Goal: Use online tool/utility: Utilize a website feature to perform a specific function

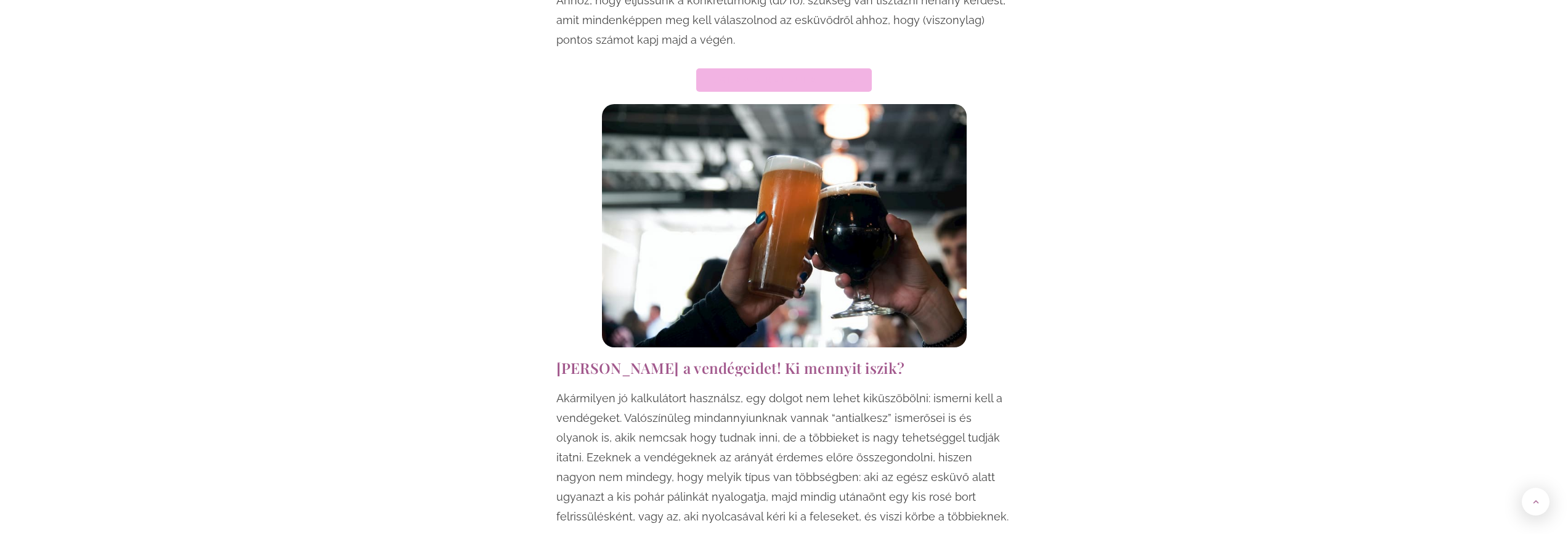
click at [813, 68] on link "Ugrás a kalkulátorra" at bounding box center [784, 79] width 175 height 24
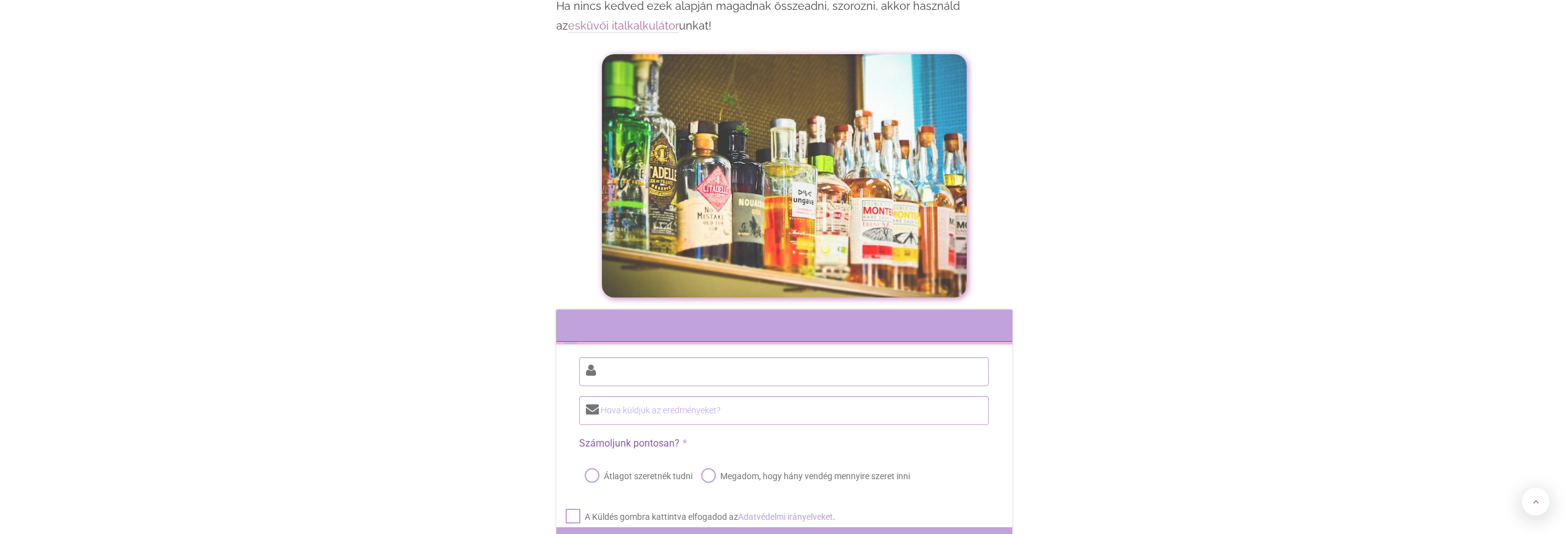
scroll to position [5184, 0]
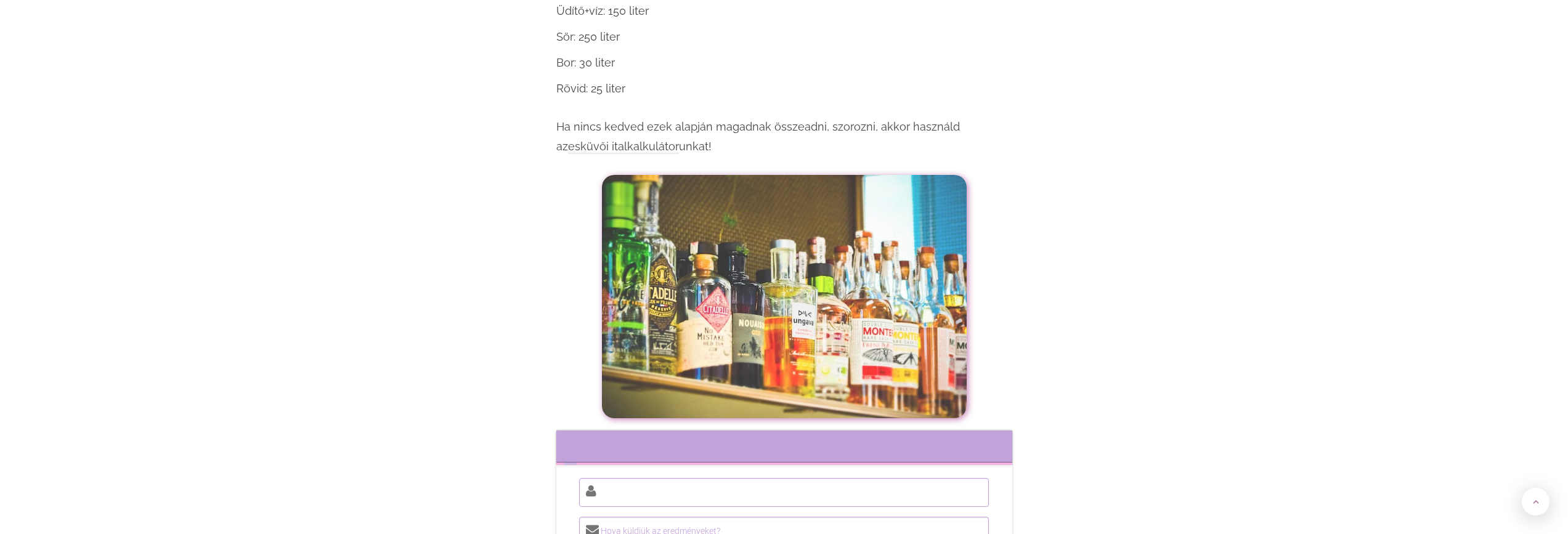
click at [580, 140] on link "esküvői italkalkulátor" at bounding box center [623, 147] width 111 height 14
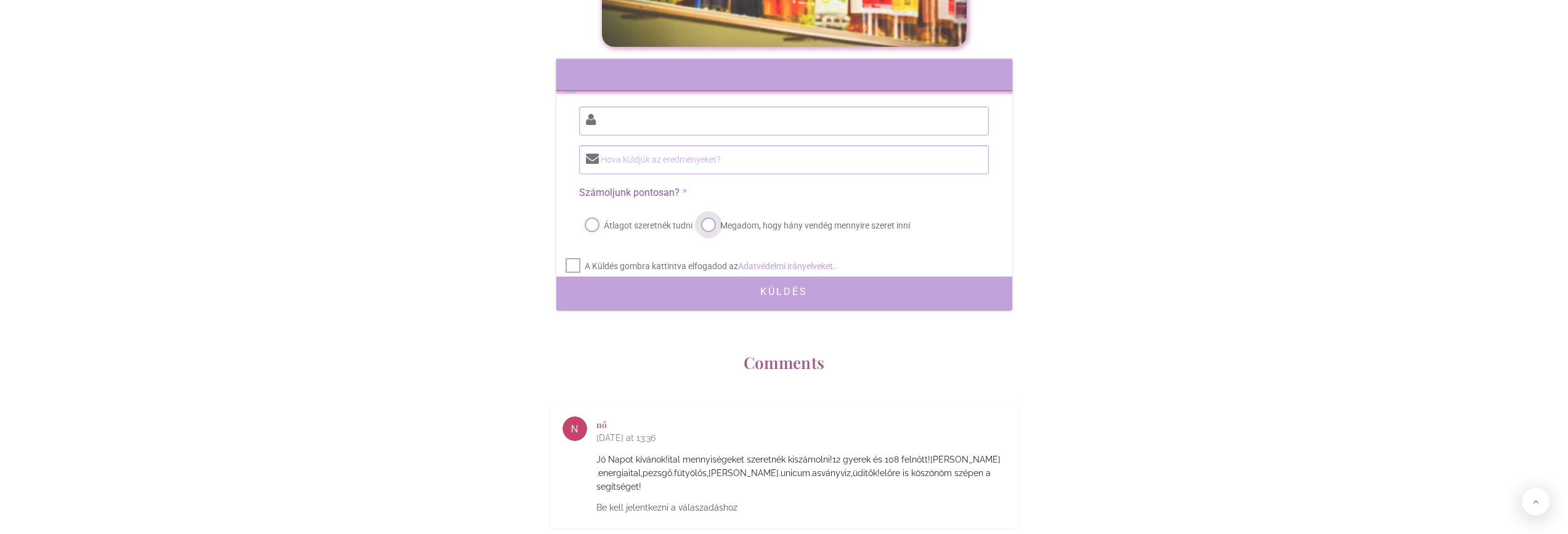
drag, startPoint x: 805, startPoint y: 168, endPoint x: 722, endPoint y: 163, distance: 83.2
click at [722, 217] on label "Megadom, hogy hány vendég mennyire szeret inni" at bounding box center [805, 226] width 211 height 17
radio input "true"
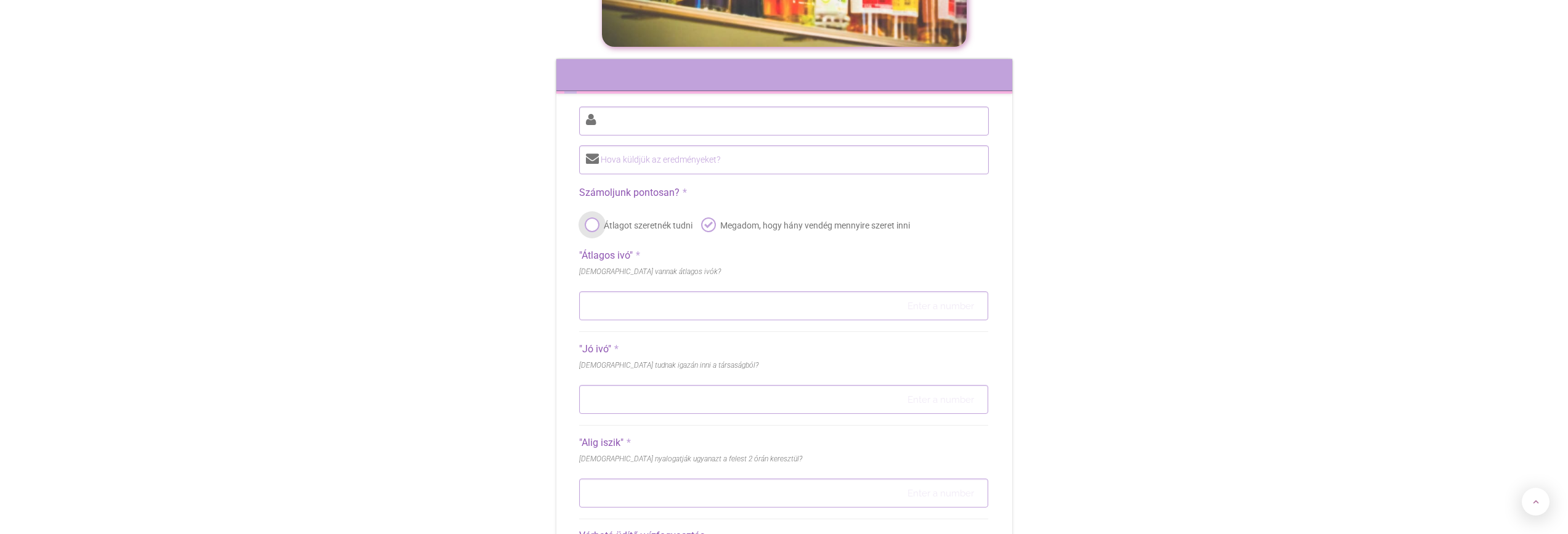
click at [642, 217] on label "Átlagot szeretnék tudni" at bounding box center [637, 226] width 110 height 17
radio input "true"
click at [654, 104] on div at bounding box center [784, 121] width 428 height 35
click at [694, 281] on input "number" at bounding box center [784, 295] width 409 height 29
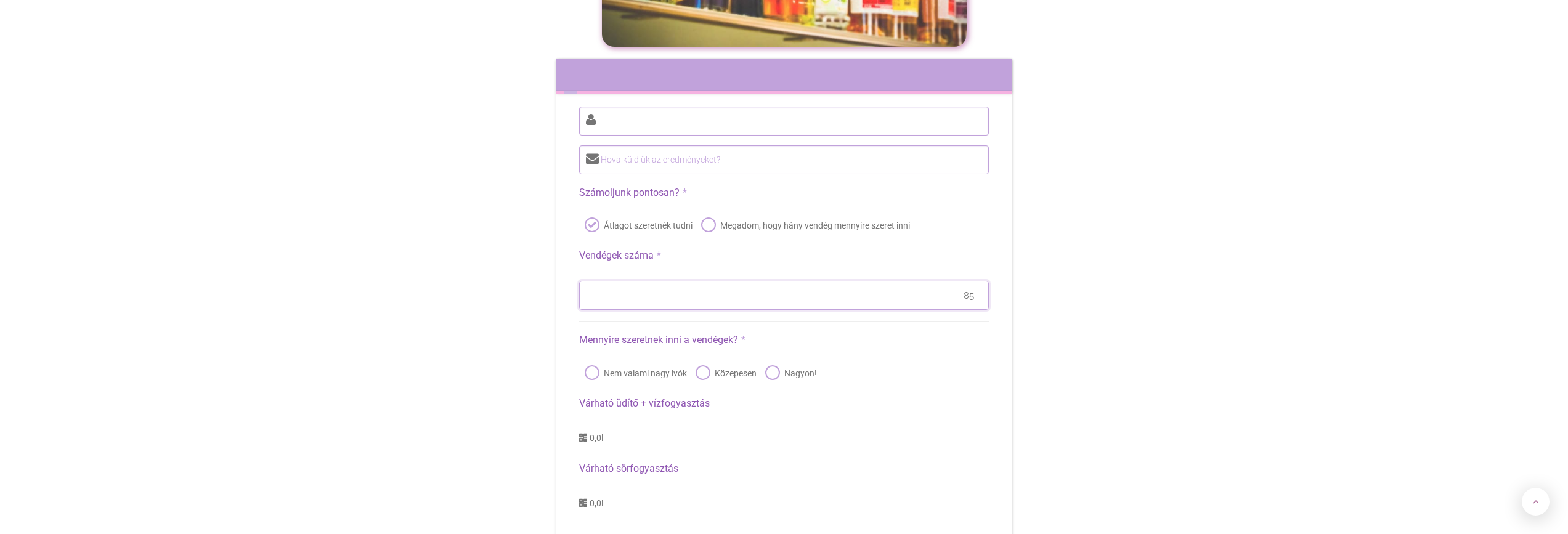
click at [739, 281] on input "85" at bounding box center [784, 295] width 409 height 29
type input "85"
click at [774, 365] on label "Nagyon!" at bounding box center [790, 373] width 54 height 17
radio input "true"
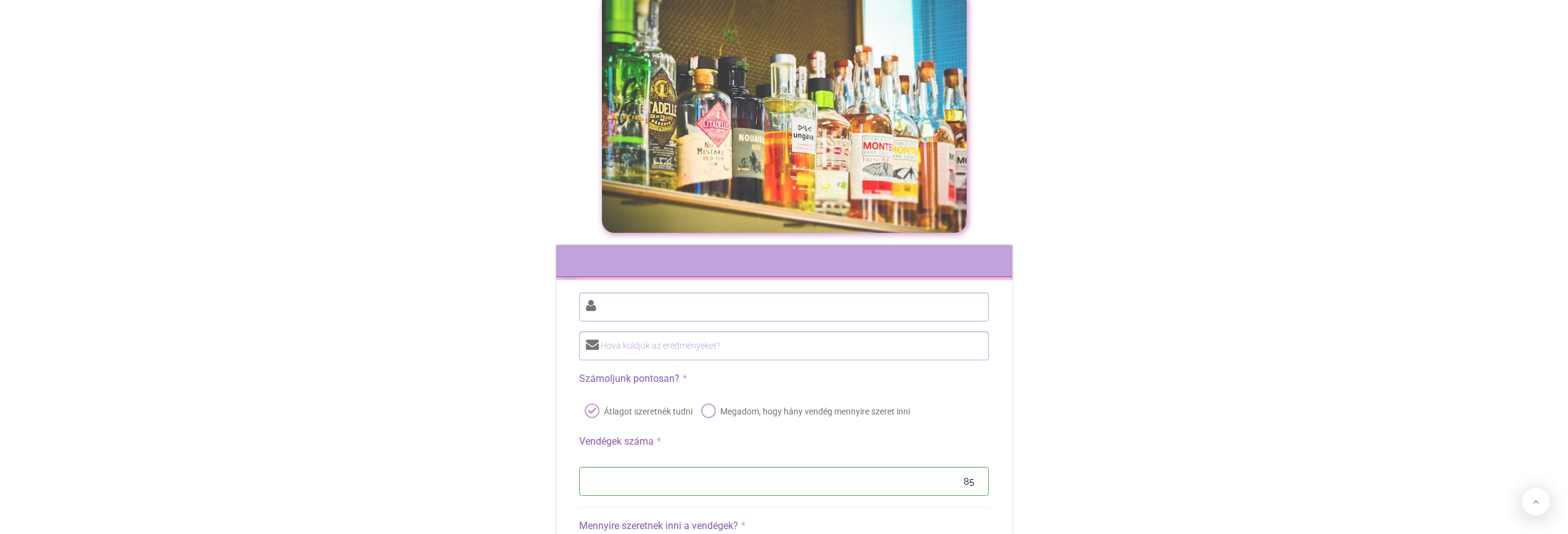
scroll to position [5371, 0]
click at [722, 401] on label "Megadom, hogy hány vendég mennyire szeret inni" at bounding box center [805, 410] width 211 height 17
radio input "true"
radio input "false"
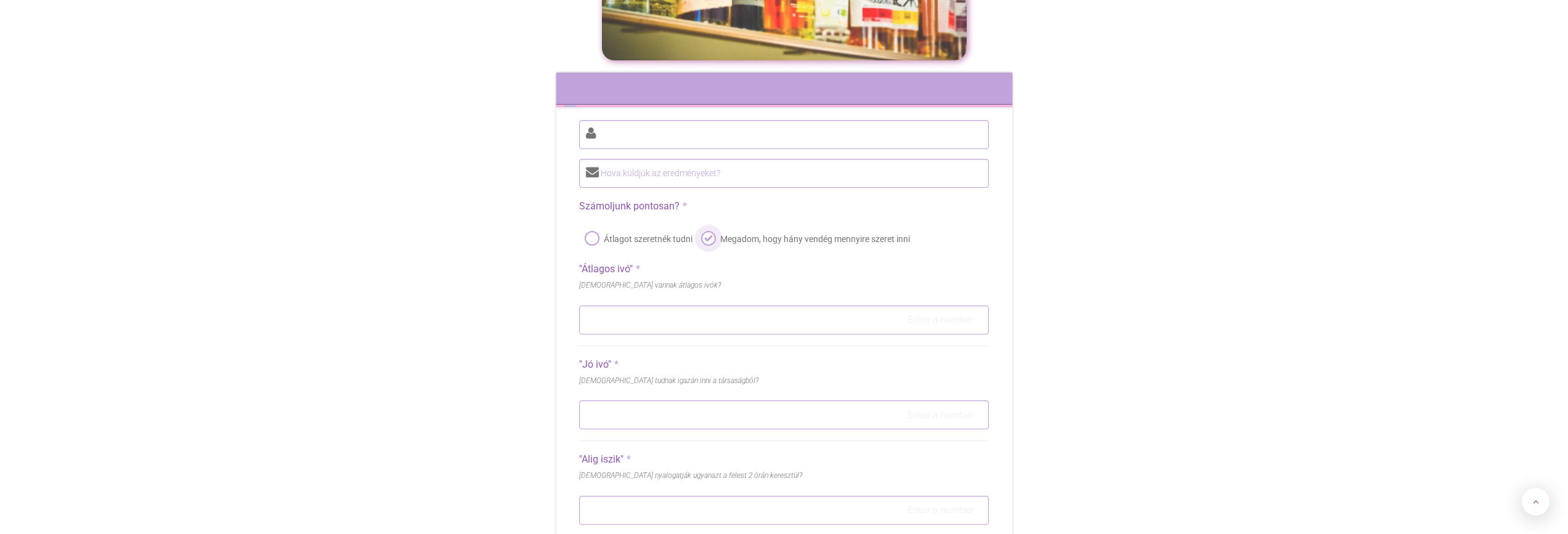
scroll to position [5555, 0]
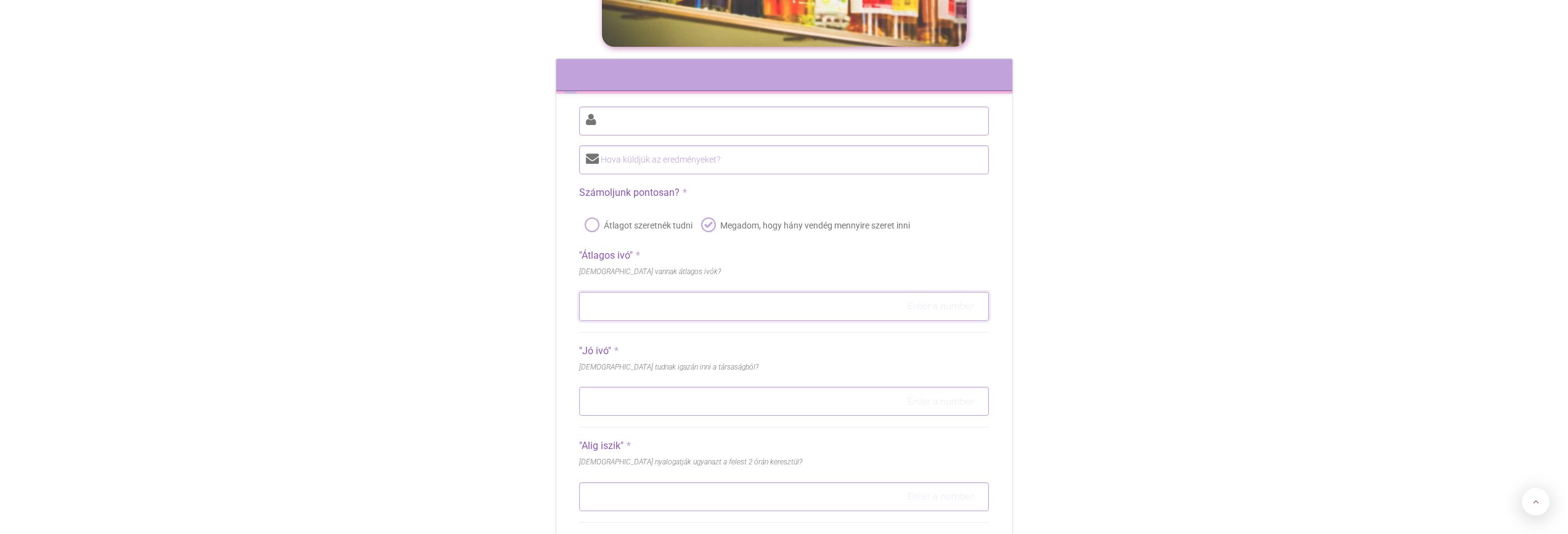
click at [661, 292] on input "number" at bounding box center [784, 306] width 409 height 29
click at [668, 292] on input "number" at bounding box center [784, 306] width 409 height 29
drag, startPoint x: 595, startPoint y: 351, endPoint x: 603, endPoint y: 340, distance: 13.6
click at [602, 387] on input "number" at bounding box center [784, 400] width 409 height 29
drag, startPoint x: 603, startPoint y: 340, endPoint x: 595, endPoint y: 349, distance: 12.0
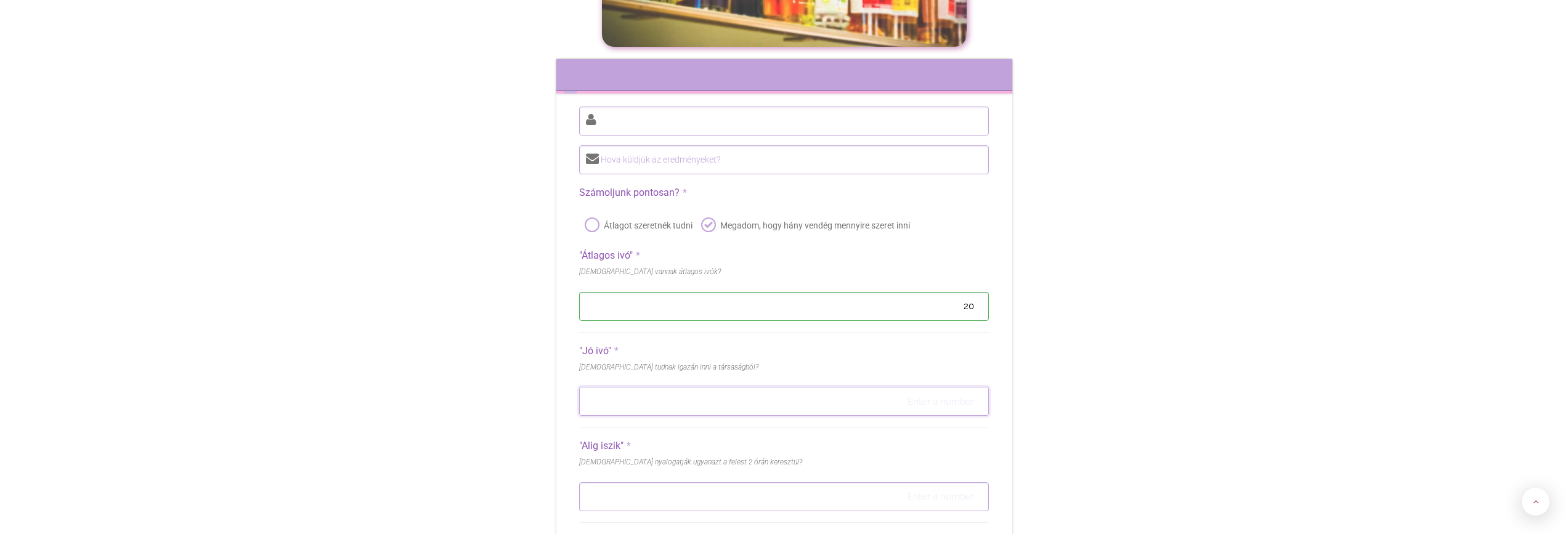
click at [595, 387] on input "number" at bounding box center [784, 400] width 409 height 29
click at [675, 387] on input "number" at bounding box center [784, 400] width 409 height 29
click at [954, 292] on input "20" at bounding box center [784, 306] width 409 height 29
drag, startPoint x: 970, startPoint y: 246, endPoint x: 958, endPoint y: 249, distance: 12.4
click at [958, 292] on input "20" at bounding box center [784, 306] width 409 height 29
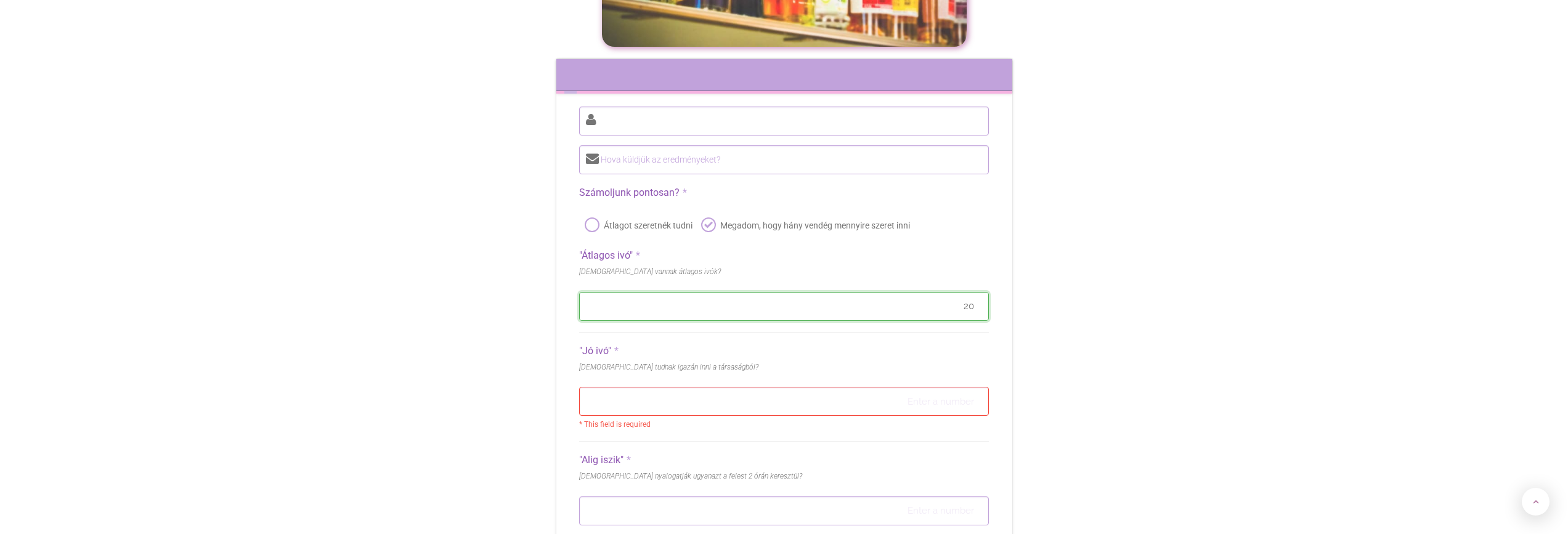
click at [976, 292] on input "20" at bounding box center [784, 306] width 409 height 29
click at [973, 292] on input "18" at bounding box center [784, 306] width 409 height 29
drag, startPoint x: 976, startPoint y: 246, endPoint x: 957, endPoint y: 251, distance: 19.6
click at [957, 292] on input "19" at bounding box center [784, 306] width 409 height 29
drag, startPoint x: 974, startPoint y: 246, endPoint x: 962, endPoint y: 246, distance: 12.0
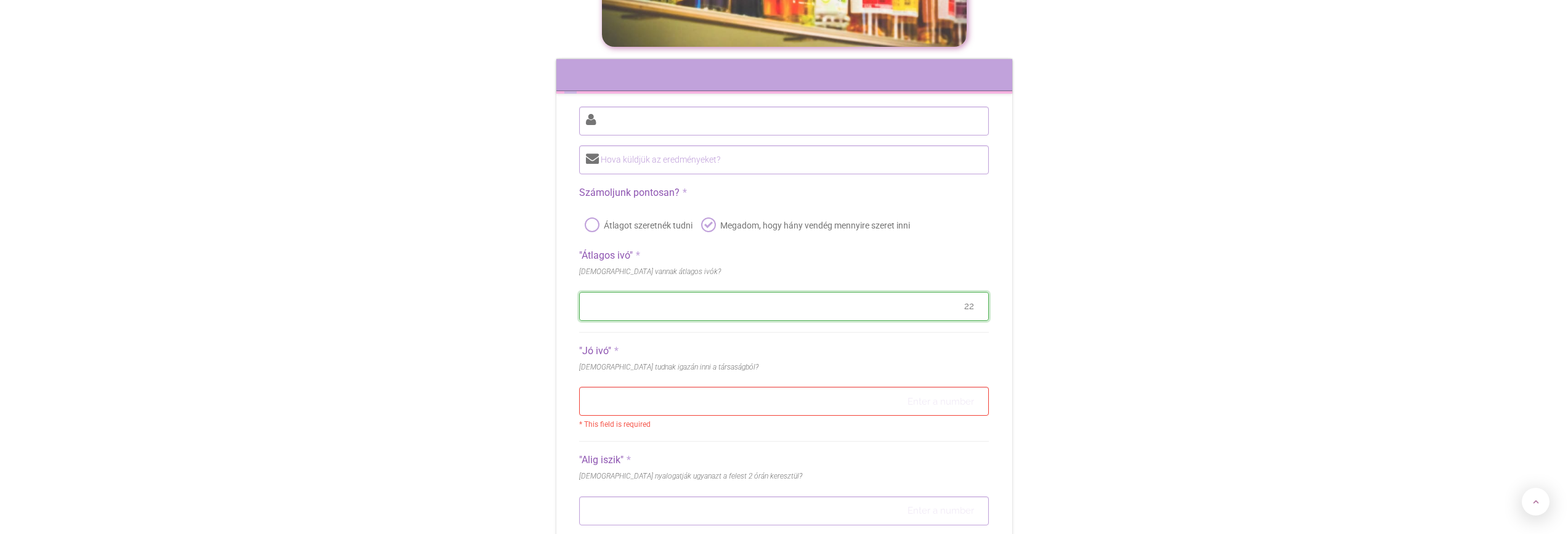
click at [962, 292] on input "22" at bounding box center [784, 306] width 409 height 29
click at [979, 292] on input "22" at bounding box center [784, 306] width 409 height 29
type input "2"
type input "40"
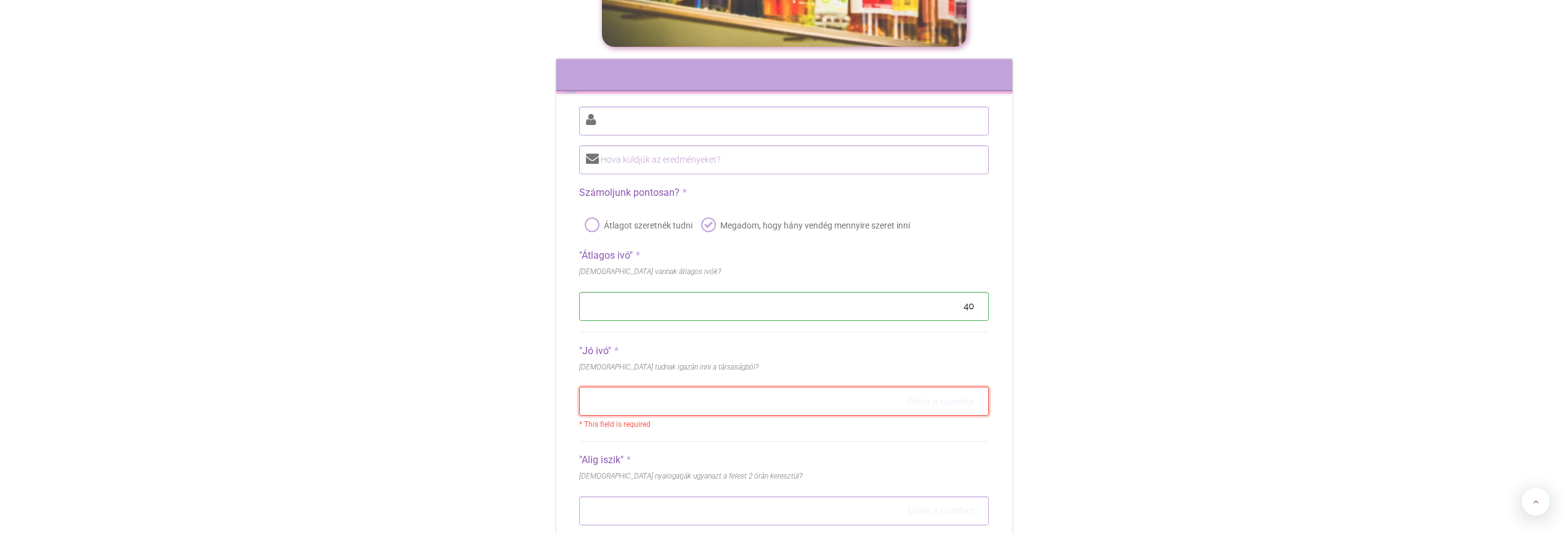
click at [825, 387] on input "number" at bounding box center [784, 400] width 409 height 29
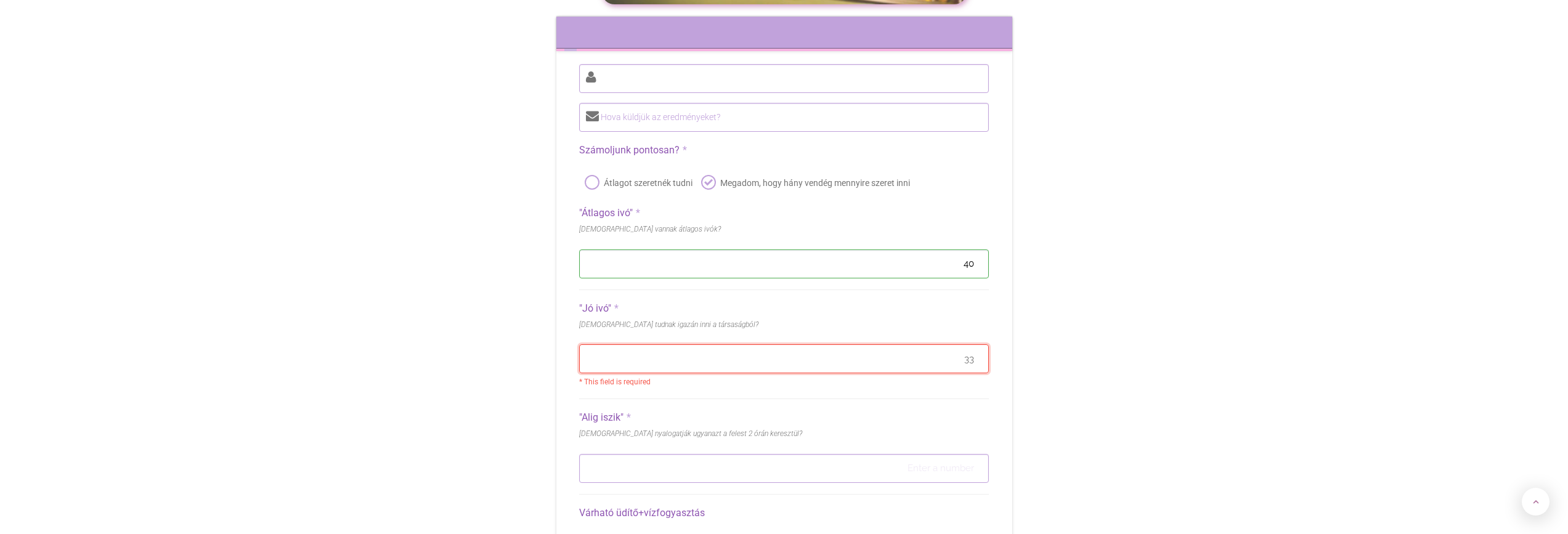
scroll to position [5679, 0]
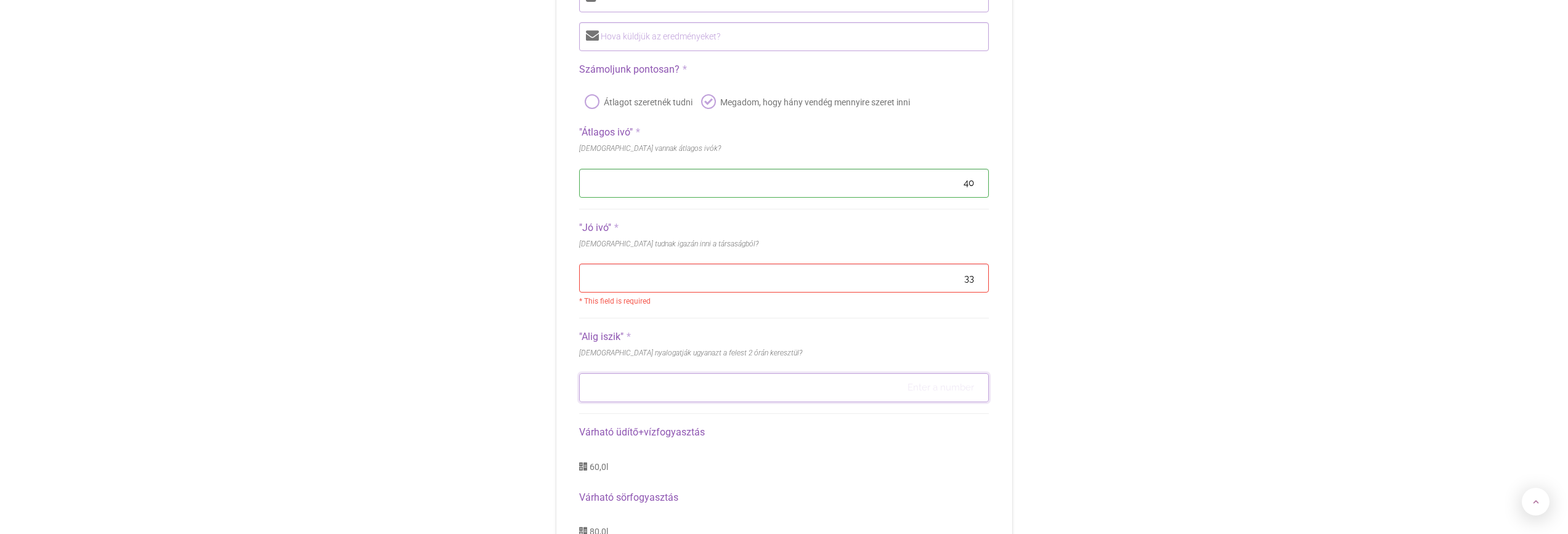
click at [741, 373] on input "number" at bounding box center [784, 387] width 409 height 29
click at [971, 264] on input "33" at bounding box center [784, 277] width 409 height 29
click at [972, 264] on input "33" at bounding box center [784, 277] width 409 height 29
type input "3"
type input "40"
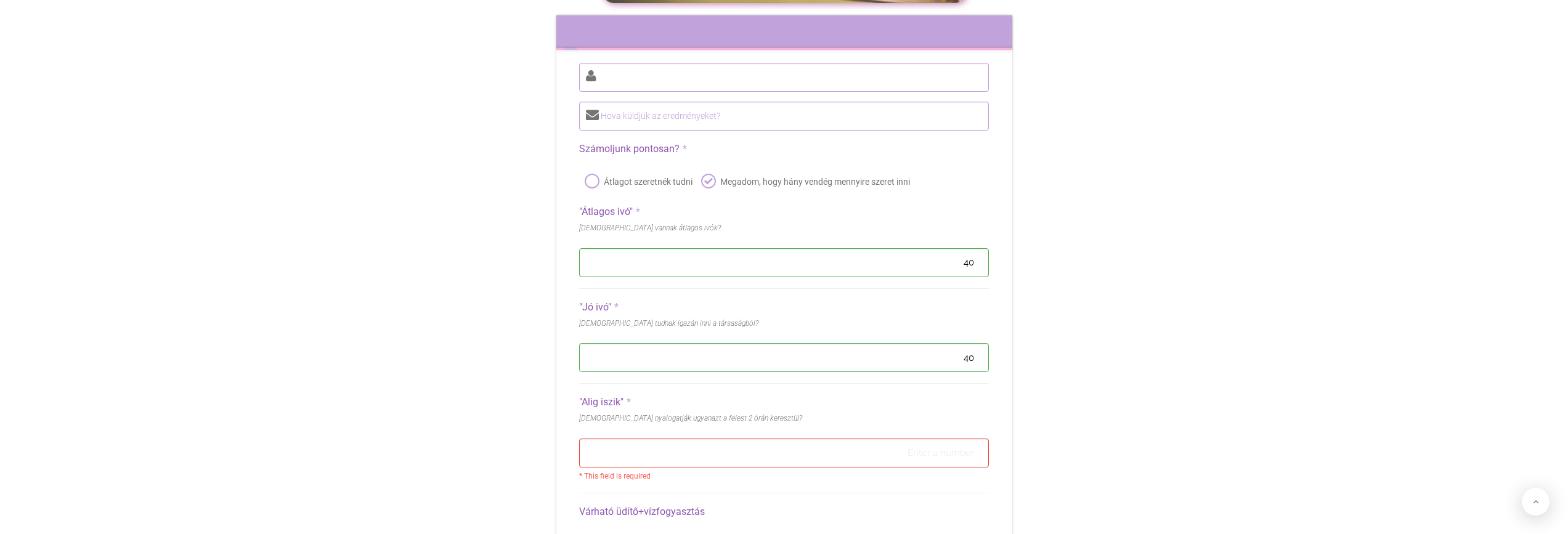
scroll to position [5432, 0]
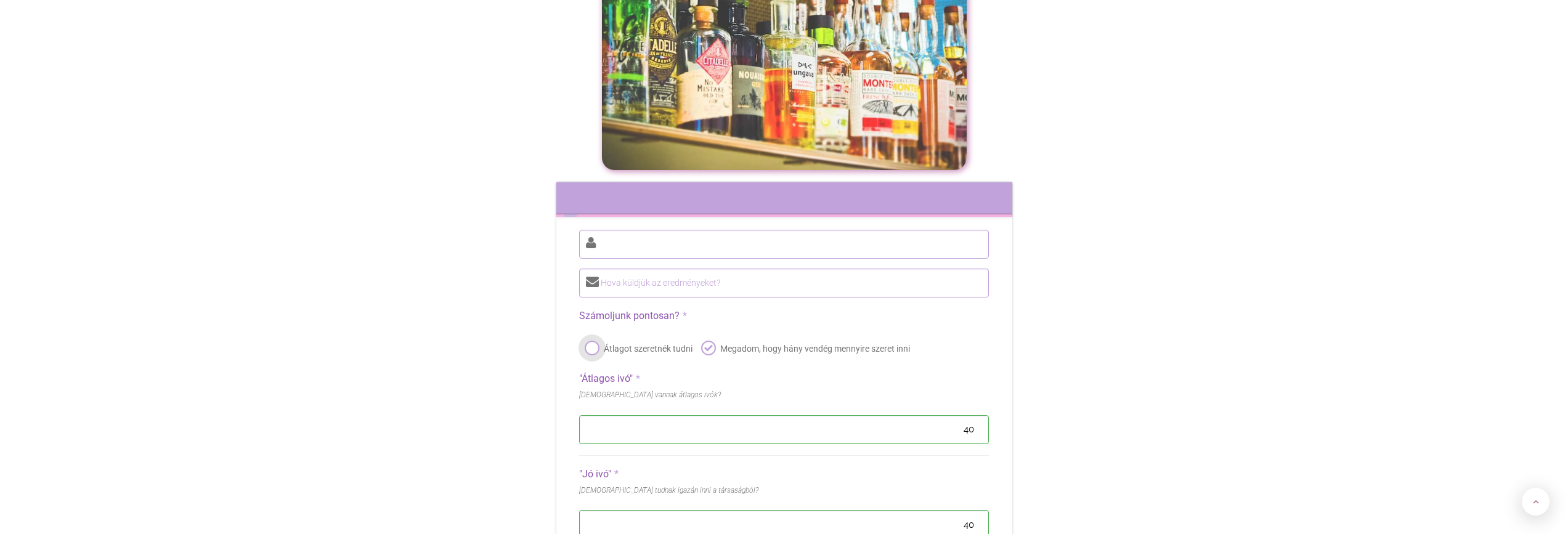
click at [598, 340] on label "Átlagot szeretnék tudni" at bounding box center [637, 349] width 110 height 17
radio input "true"
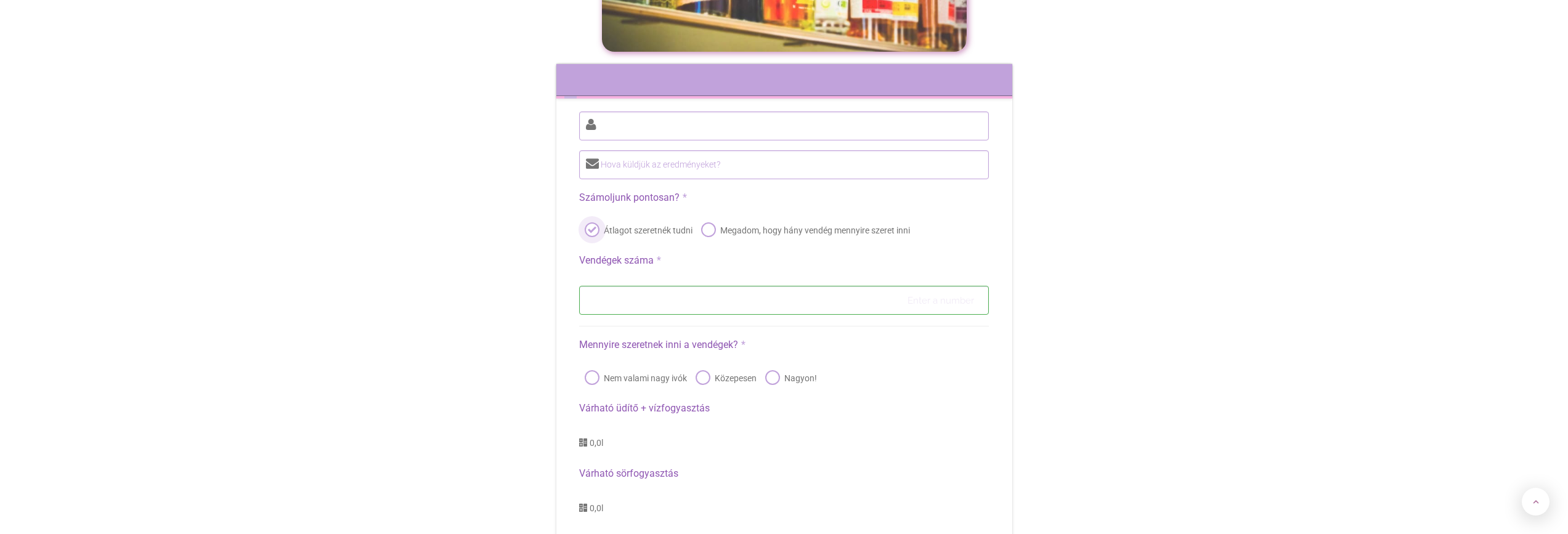
scroll to position [5555, 0]
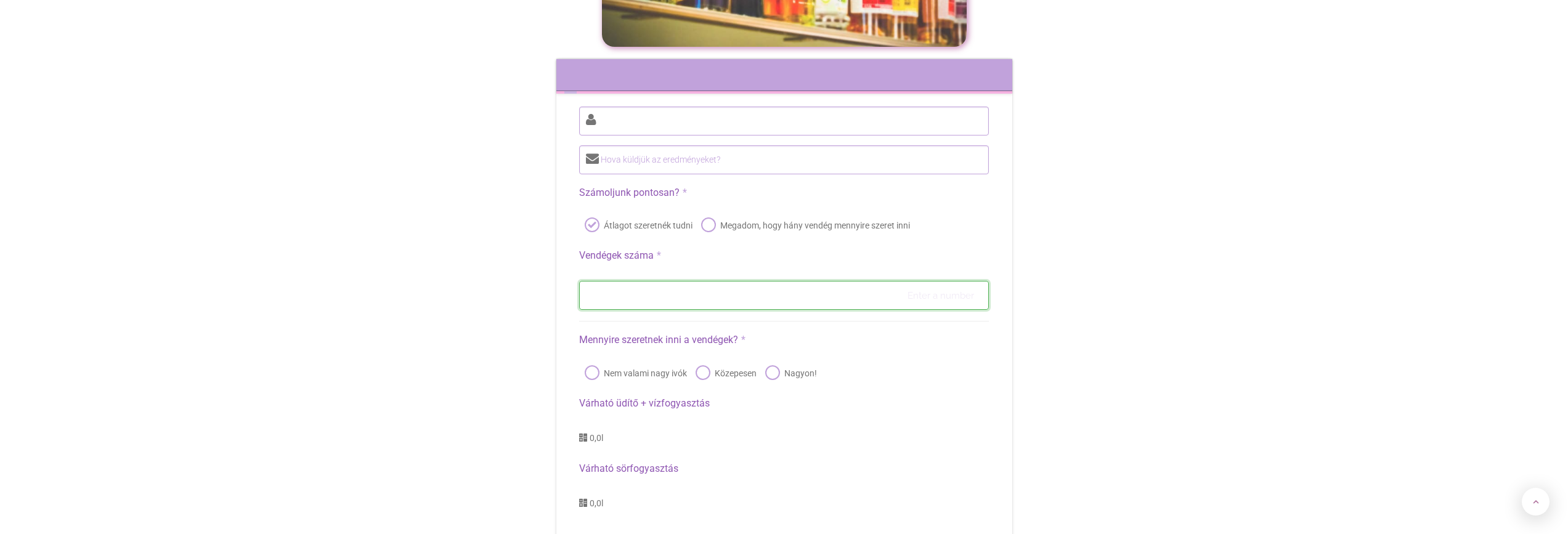
click at [743, 281] on input "number" at bounding box center [784, 295] width 409 height 29
type input "85"
click at [761, 361] on div "Nagyon!" at bounding box center [789, 373] width 60 height 24
click at [769, 365] on label "Nagyon!" at bounding box center [790, 373] width 54 height 17
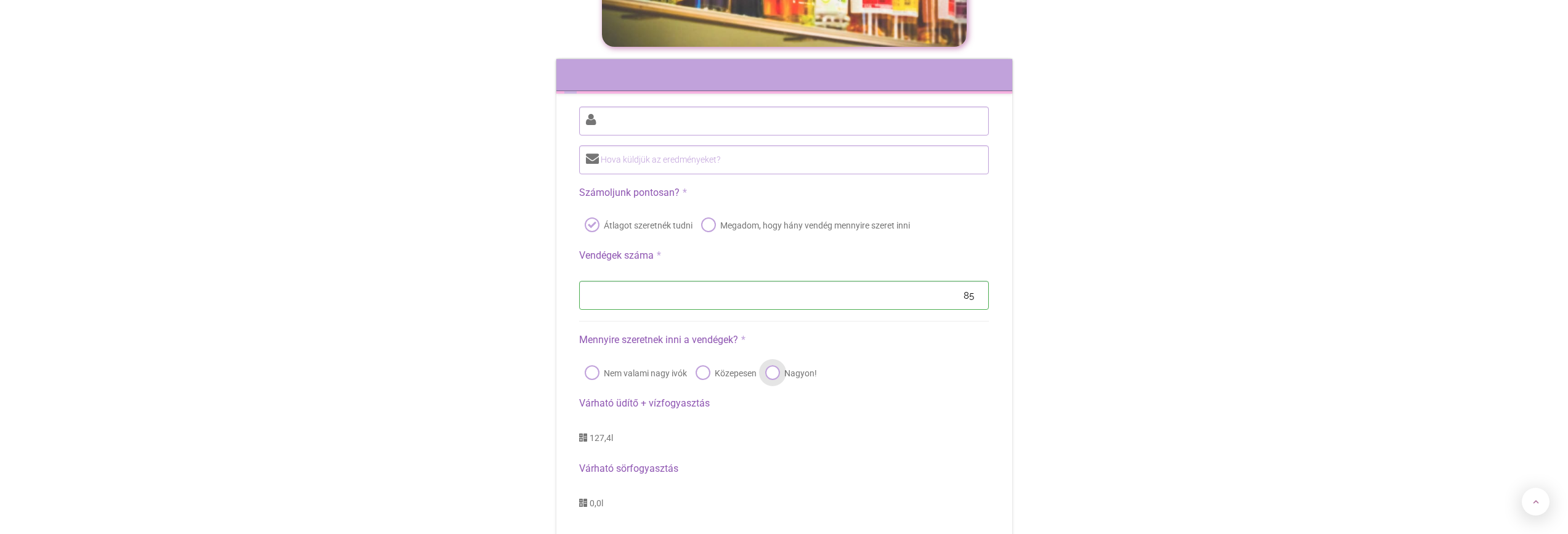
radio input "true"
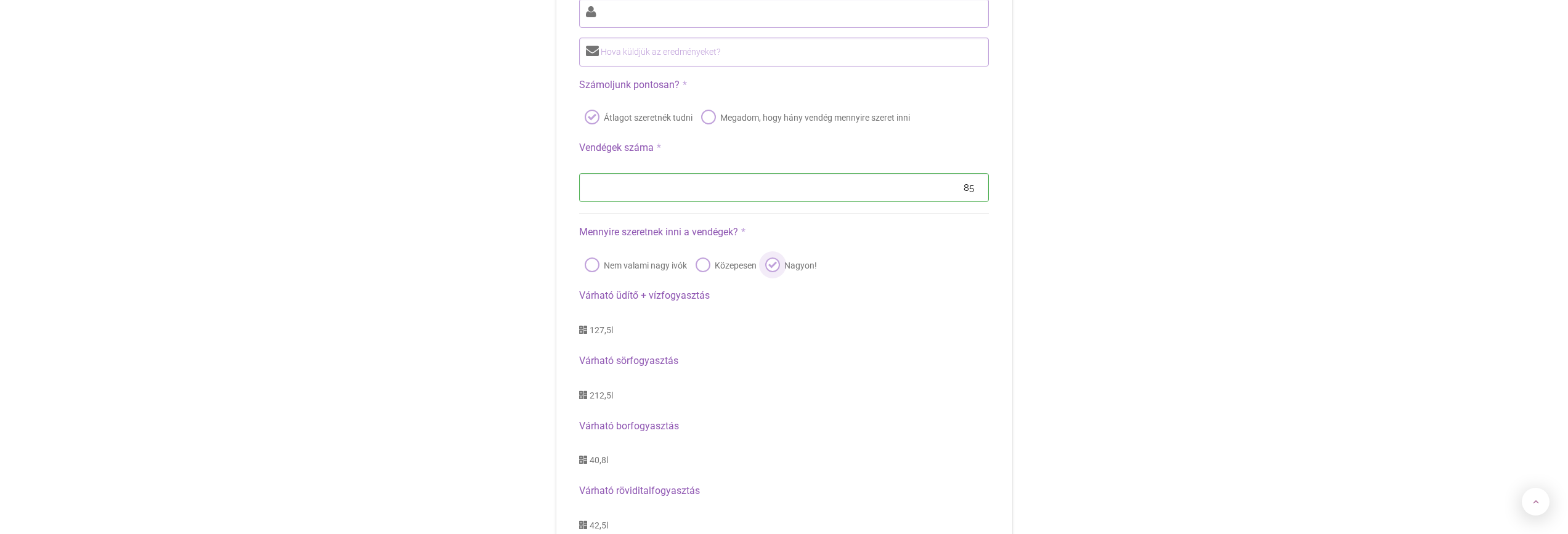
scroll to position [5863, 0]
